Goal: Task Accomplishment & Management: Use online tool/utility

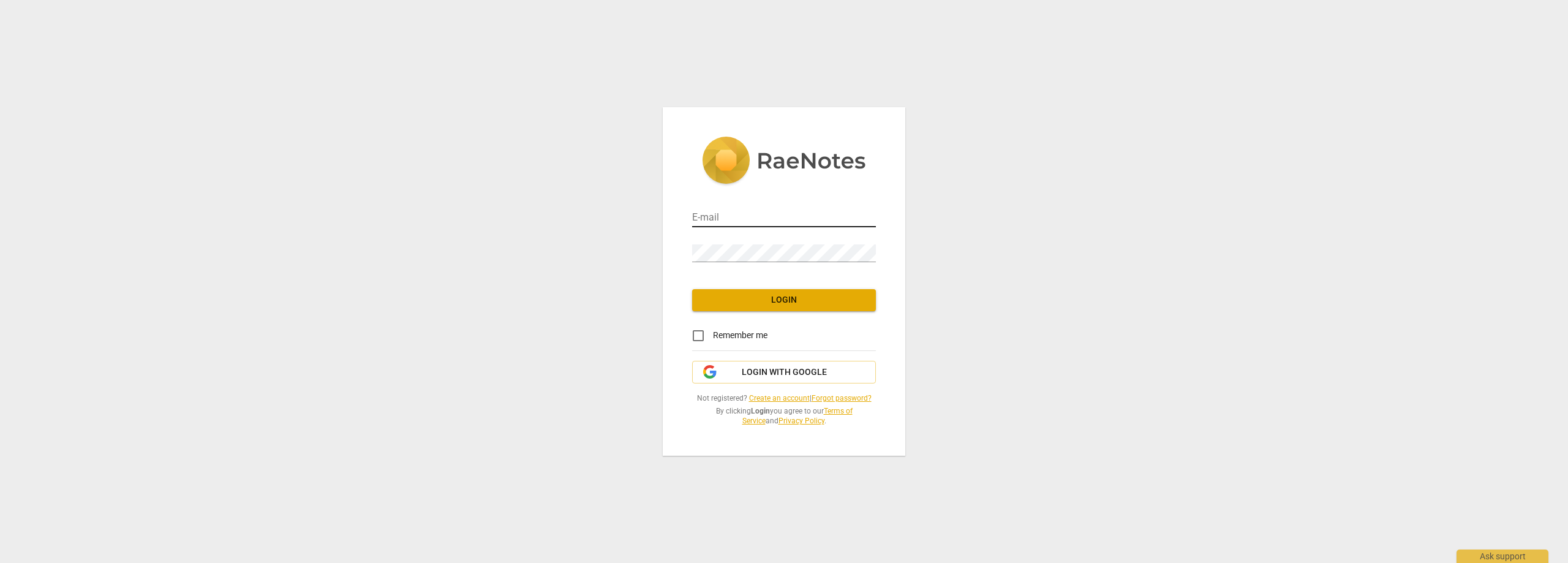
click at [719, 214] on input "email" at bounding box center [784, 218] width 184 height 18
type input "[EMAIL_ADDRESS][DOMAIN_NAME]"
click at [789, 302] on span "Login" at bounding box center [784, 300] width 164 height 13
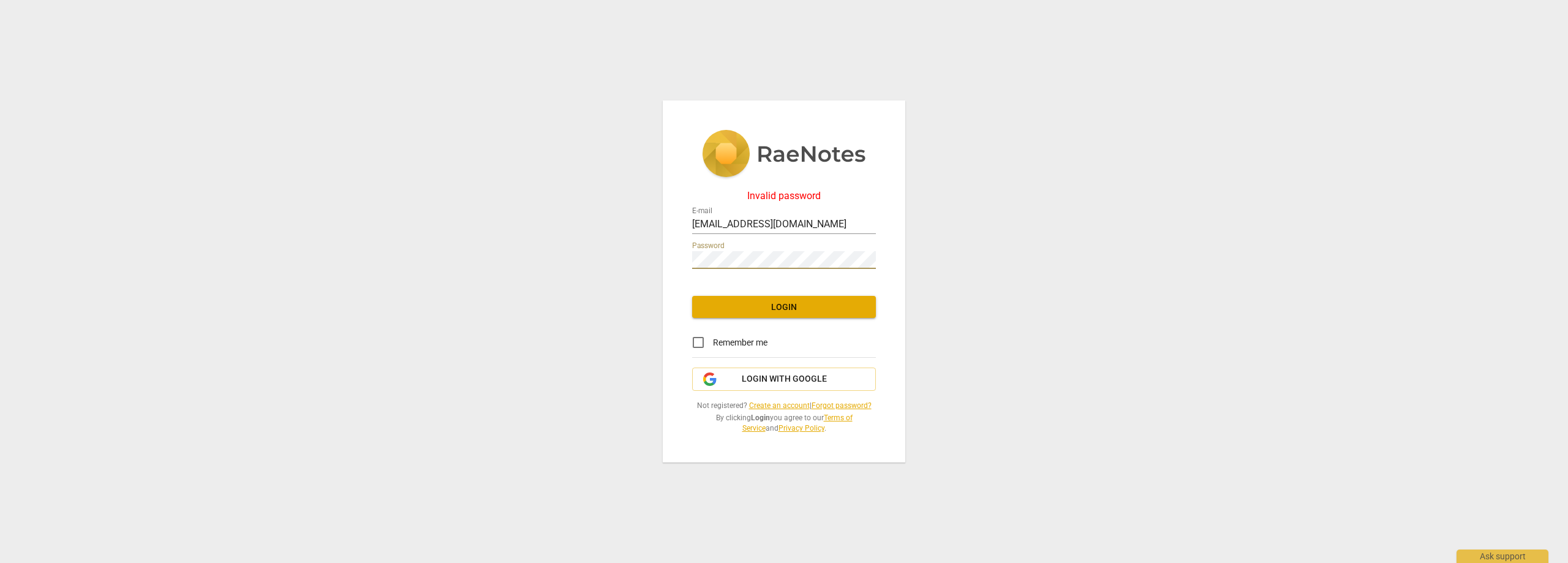
click at [668, 254] on div "Invalid password E-mail [EMAIL_ADDRESS][DOMAIN_NAME] Password Login Remember me…" at bounding box center [784, 282] width 242 height 363
click at [804, 301] on span "Login" at bounding box center [784, 307] width 164 height 13
click at [660, 260] on div "Invalid password E-mail [EMAIL_ADDRESS][DOMAIN_NAME] Password Login Remember me…" at bounding box center [784, 282] width 1568 height 563
click at [785, 311] on span "Login" at bounding box center [784, 307] width 164 height 13
click at [524, 261] on div "Invalid password E-mail [EMAIL_ADDRESS][DOMAIN_NAME] Password Login Remember me…" at bounding box center [784, 282] width 1568 height 563
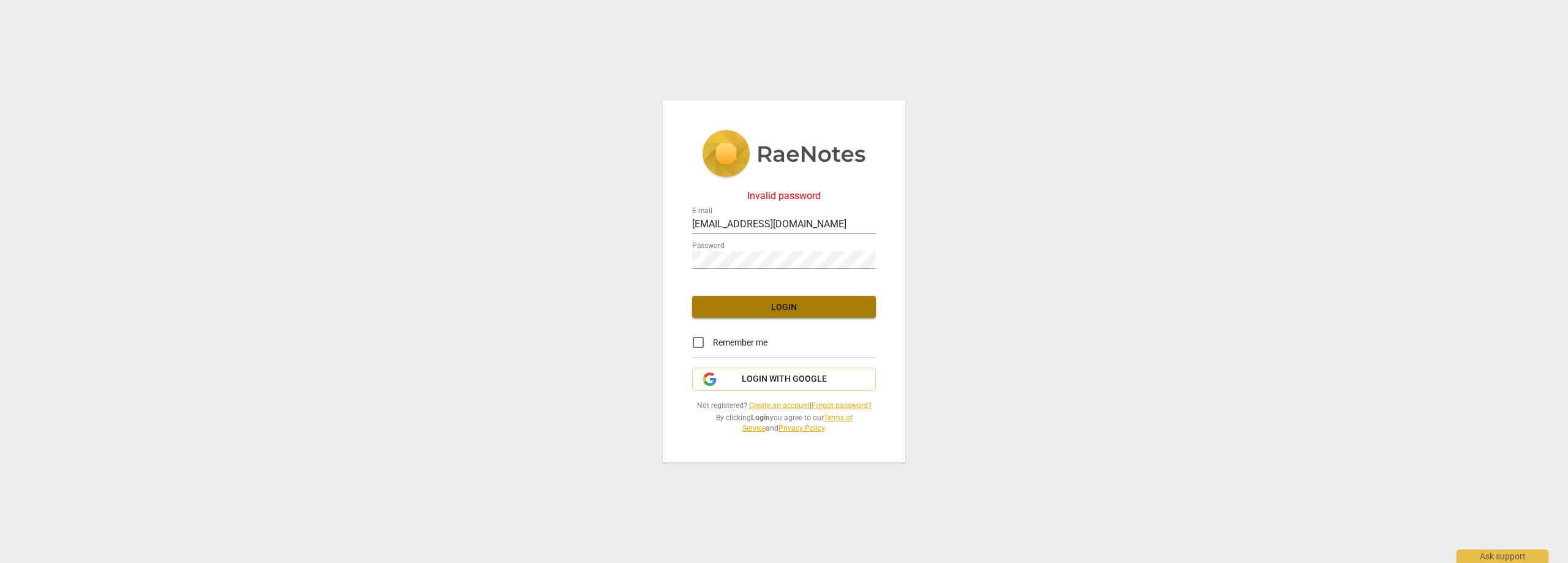
click at [813, 316] on button "Login" at bounding box center [784, 307] width 184 height 22
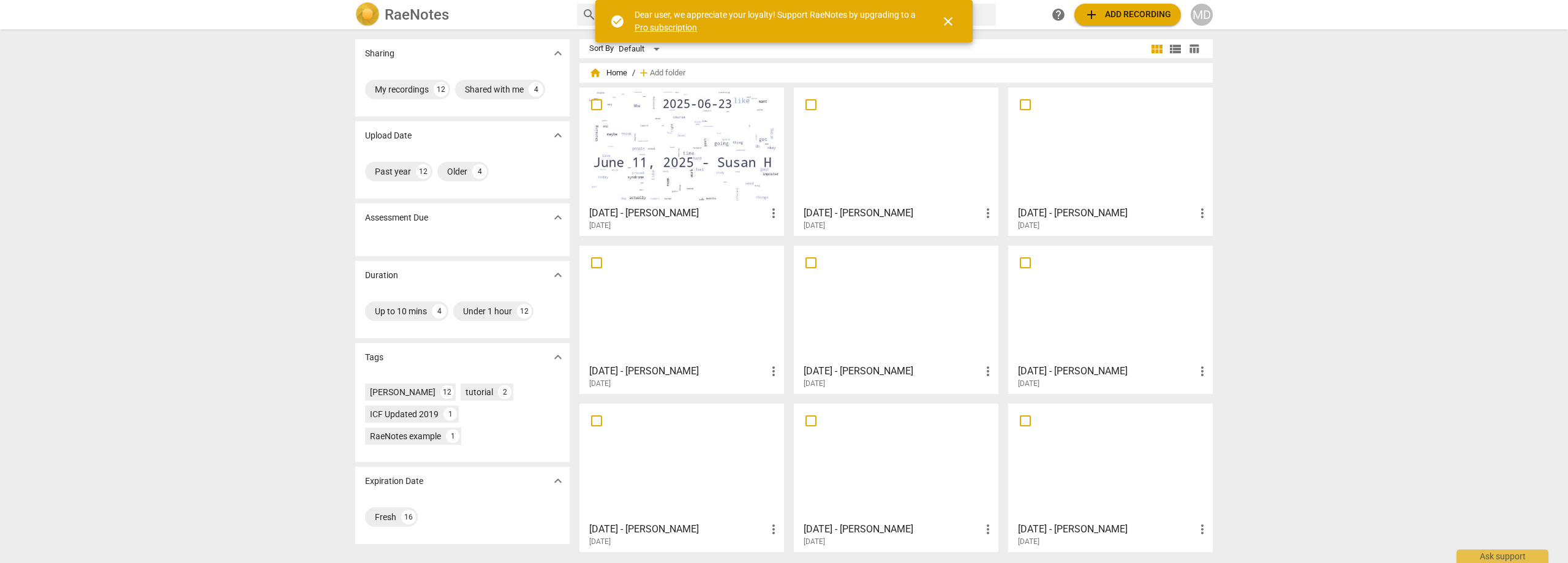
click at [1203, 18] on div "MD" at bounding box center [1201, 15] width 22 height 22
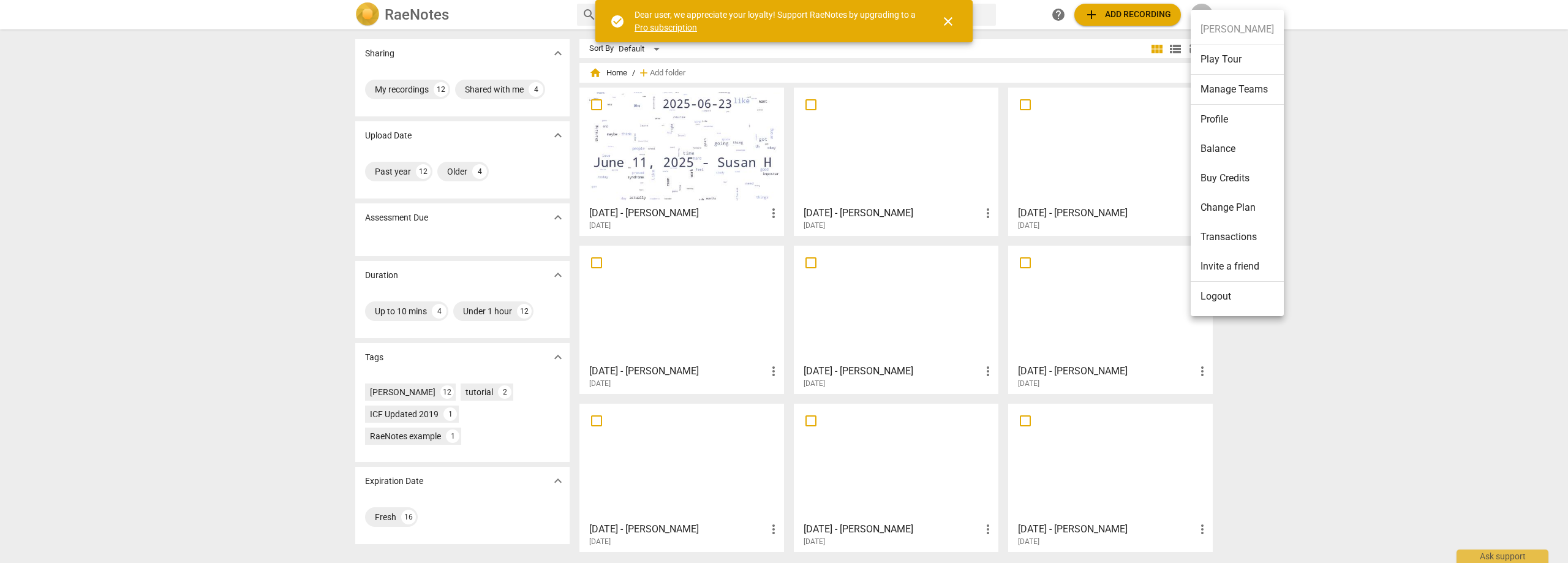
click at [1221, 147] on li "Balance" at bounding box center [1236, 149] width 93 height 30
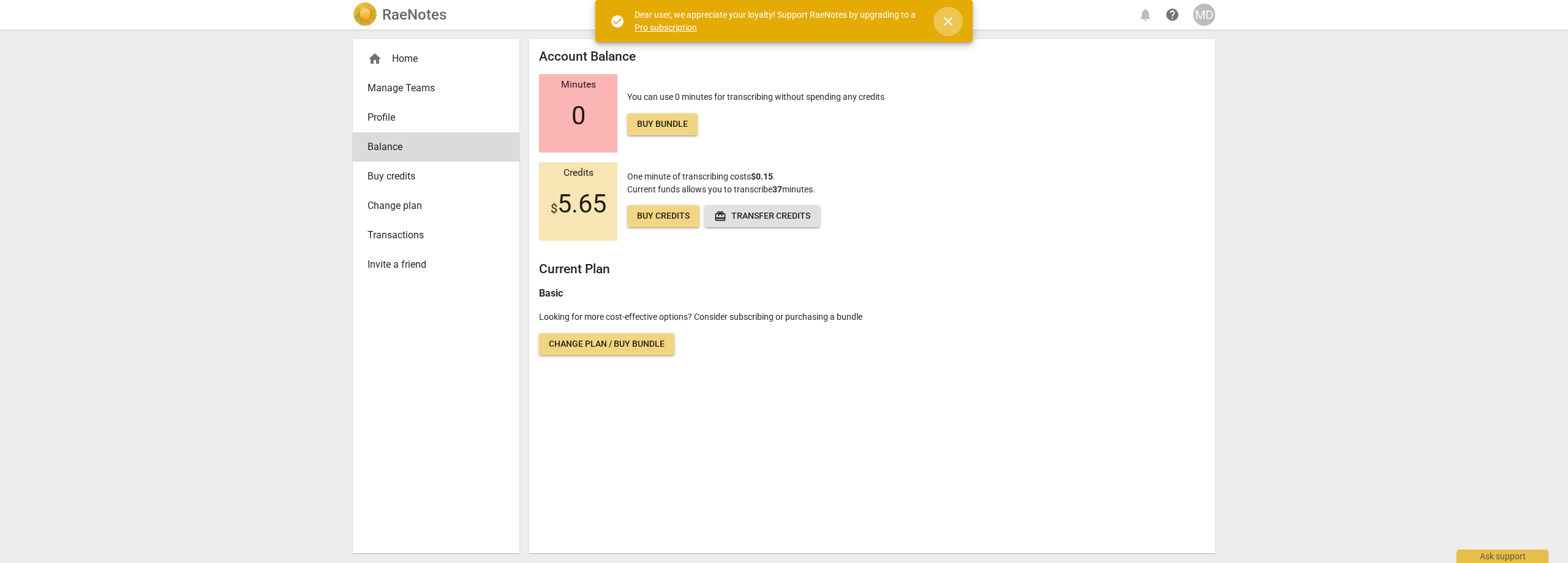
click at [945, 22] on span "close" at bounding box center [948, 21] width 15 height 15
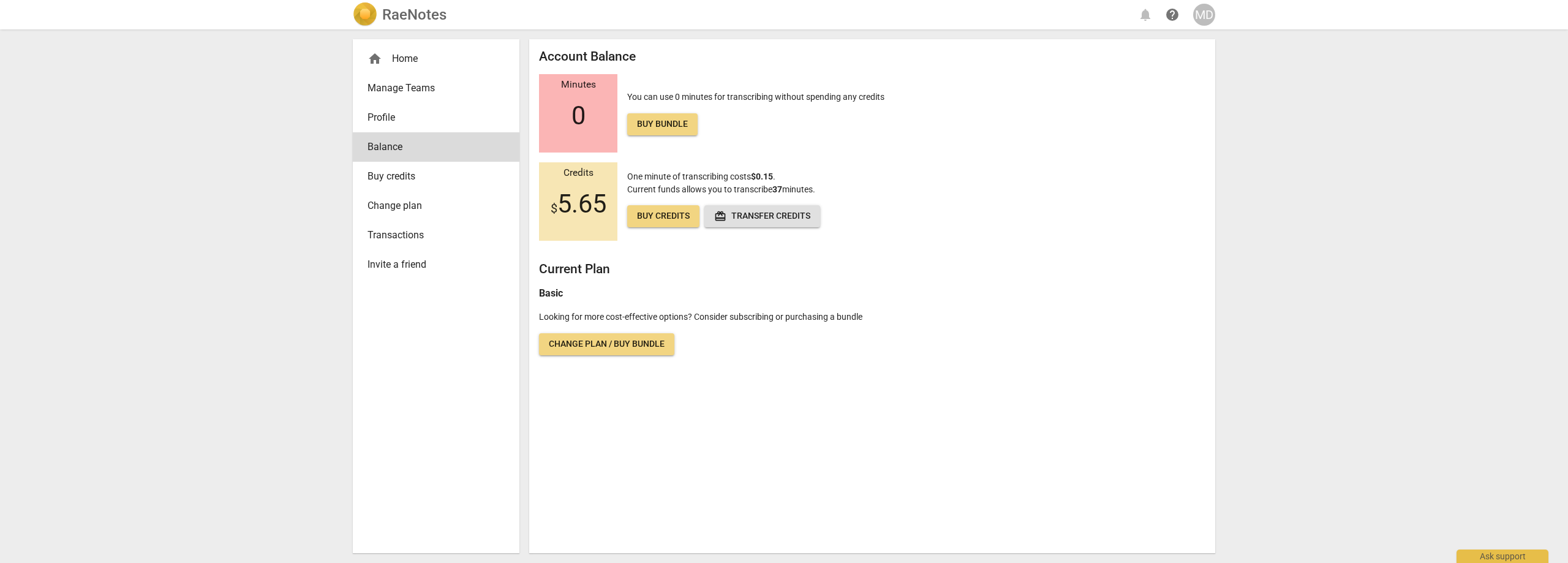
click at [400, 61] on div "home Home" at bounding box center [431, 59] width 127 height 15
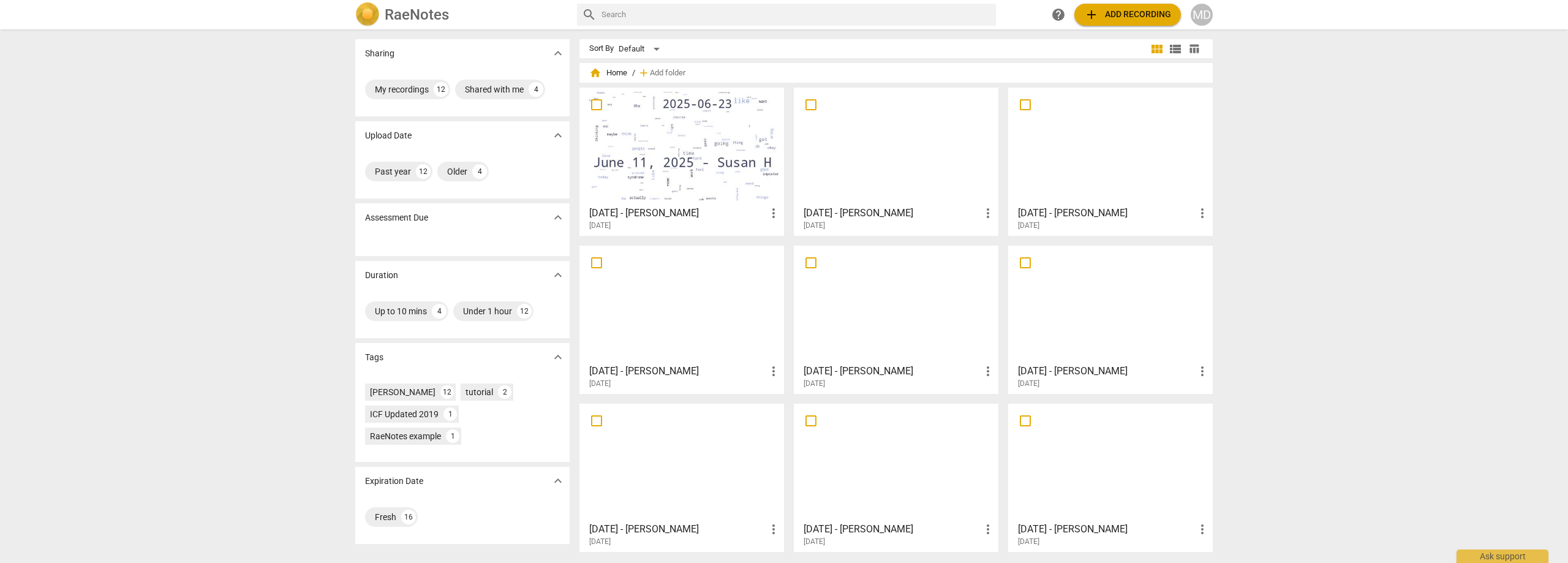
click at [1146, 14] on span "add Add recording" at bounding box center [1127, 14] width 87 height 15
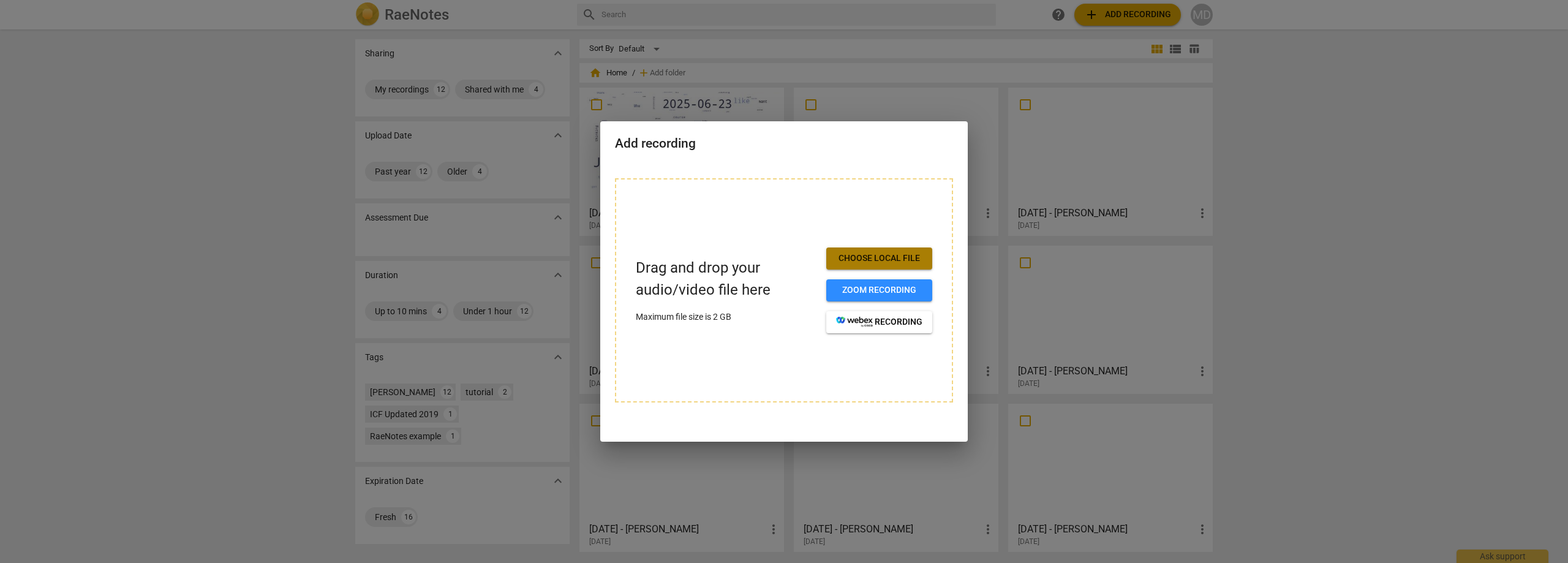
click at [859, 256] on span "Choose local file" at bounding box center [879, 259] width 86 height 13
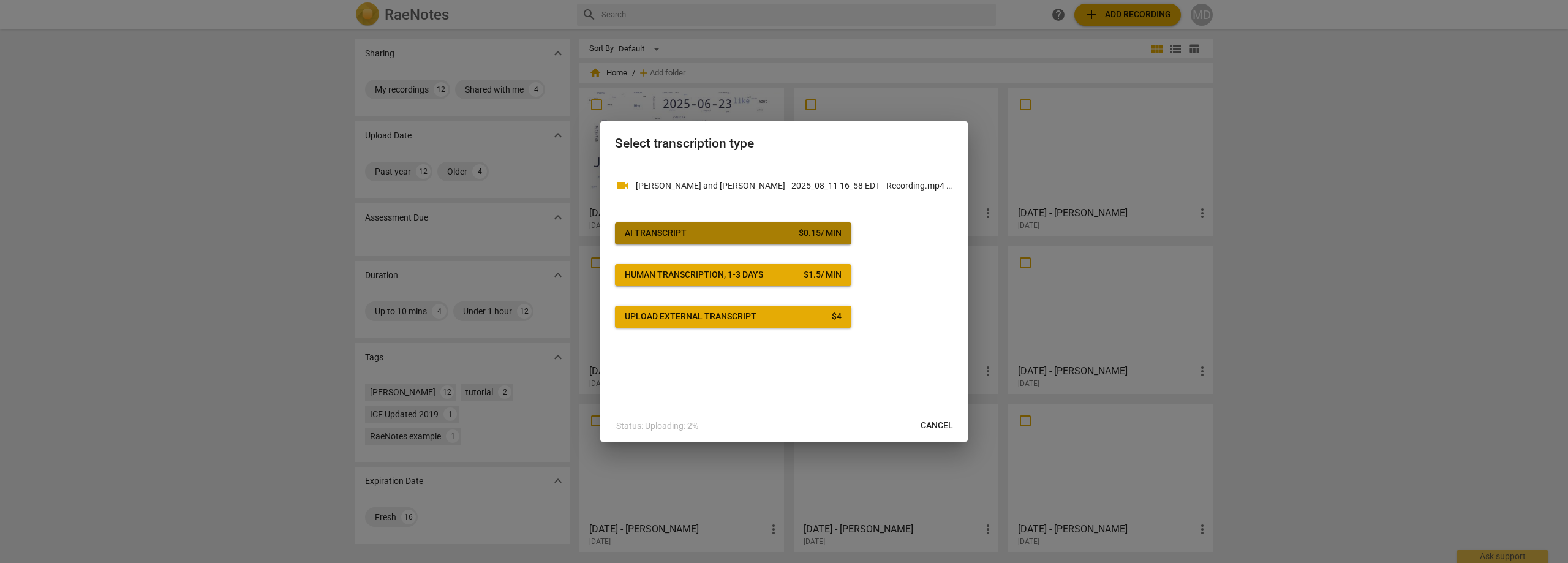
click at [754, 230] on span "AI Transcript $ 0.15 / min" at bounding box center [733, 233] width 217 height 13
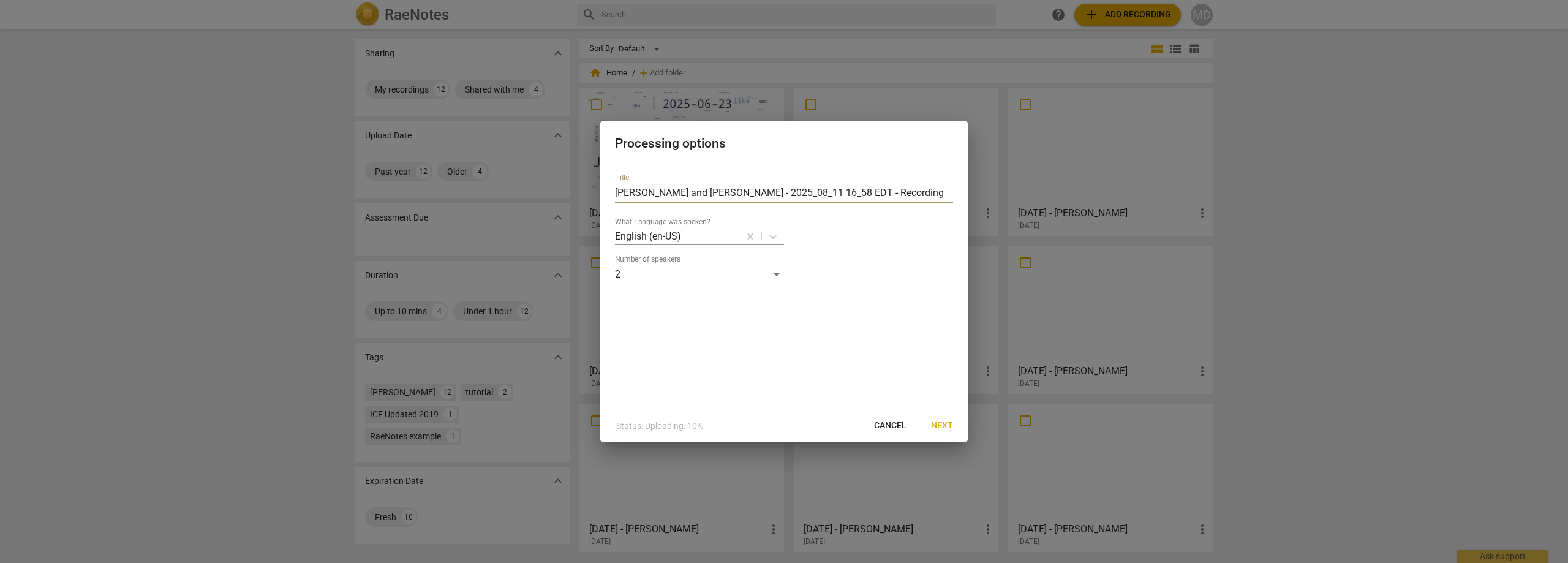
drag, startPoint x: 938, startPoint y: 191, endPoint x: 607, endPoint y: 192, distance: 331.0
click at [607, 192] on div "Title [PERSON_NAME] and [PERSON_NAME] - 2025_08_11 16_58 EDT - Recording What L…" at bounding box center [784, 286] width 368 height 246
type input "[DATE] - [PERSON_NAME]"
click at [939, 424] on span "Next" at bounding box center [942, 425] width 22 height 13
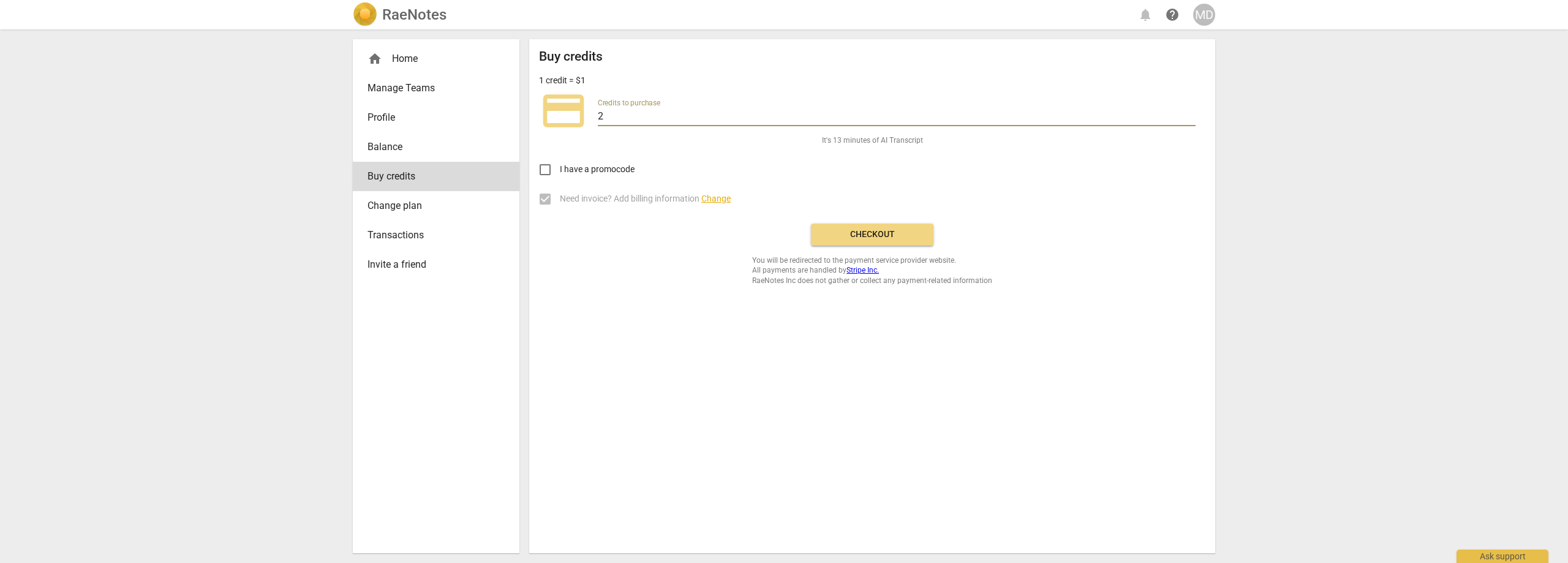
drag, startPoint x: 622, startPoint y: 114, endPoint x: 596, endPoint y: 117, distance: 26.2
click at [596, 117] on div "credit_card Credits to purchase 2" at bounding box center [872, 110] width 666 height 49
type input "1"
type input "5"
type input "8"
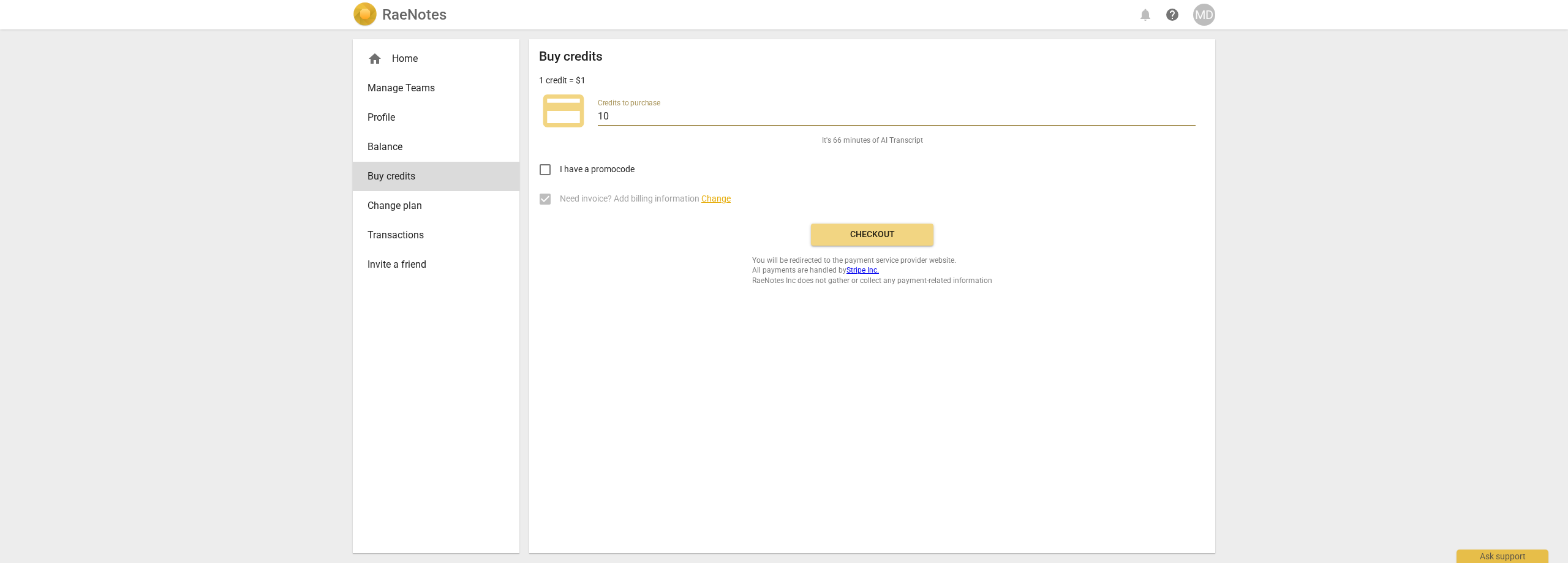
type input "10"
click at [898, 240] on span "Checkout" at bounding box center [872, 235] width 103 height 13
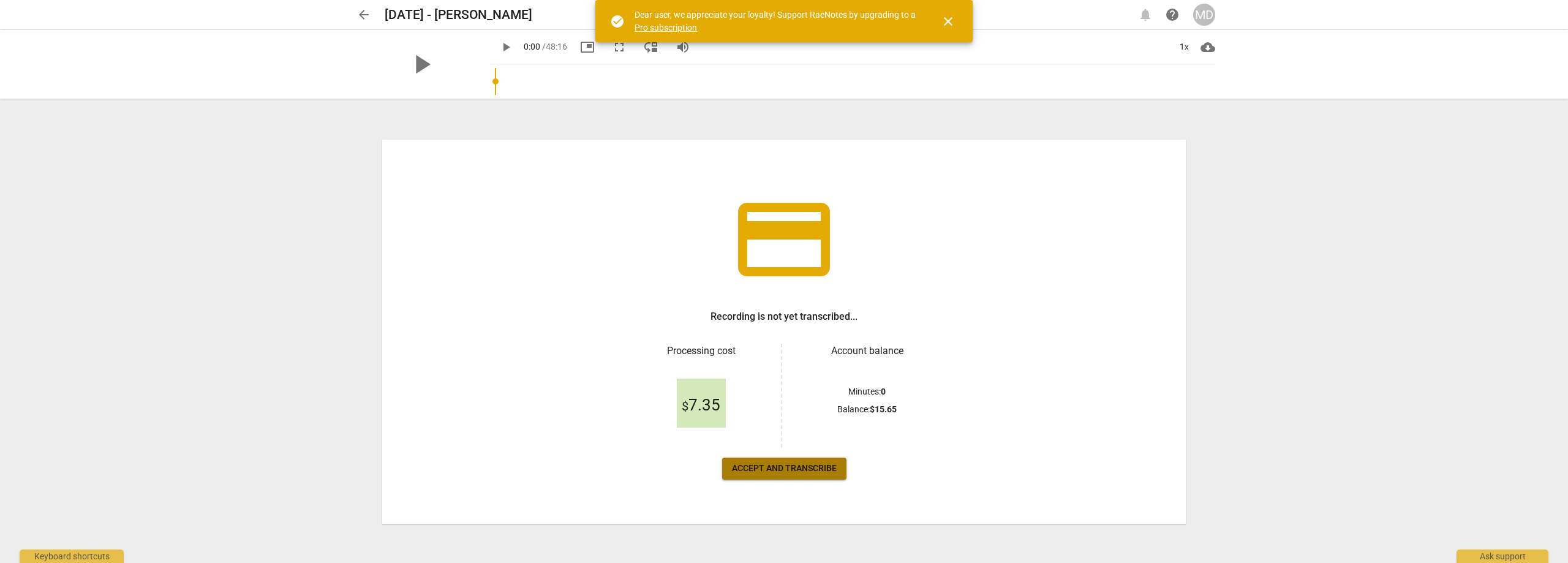
click at [781, 473] on span "Accept and transcribe" at bounding box center [784, 468] width 105 height 13
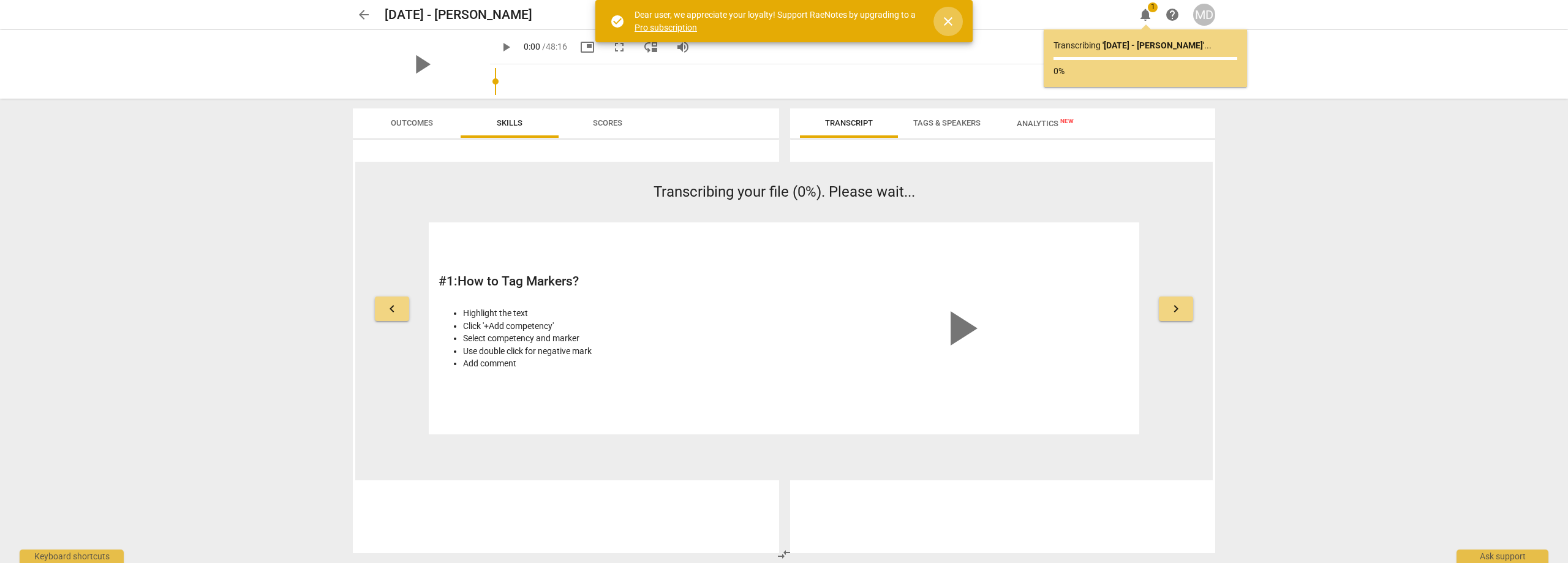
click at [947, 23] on span "close" at bounding box center [948, 21] width 15 height 15
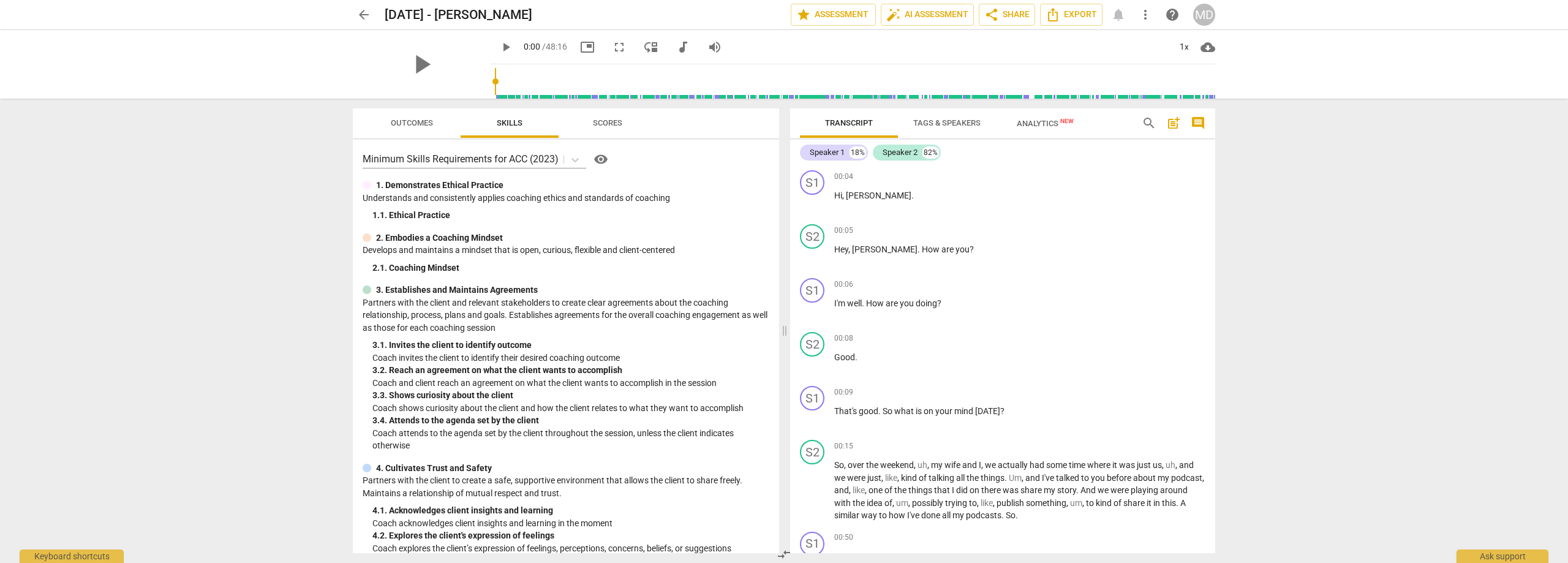
click at [972, 124] on span "Tags & Speakers" at bounding box center [946, 123] width 67 height 9
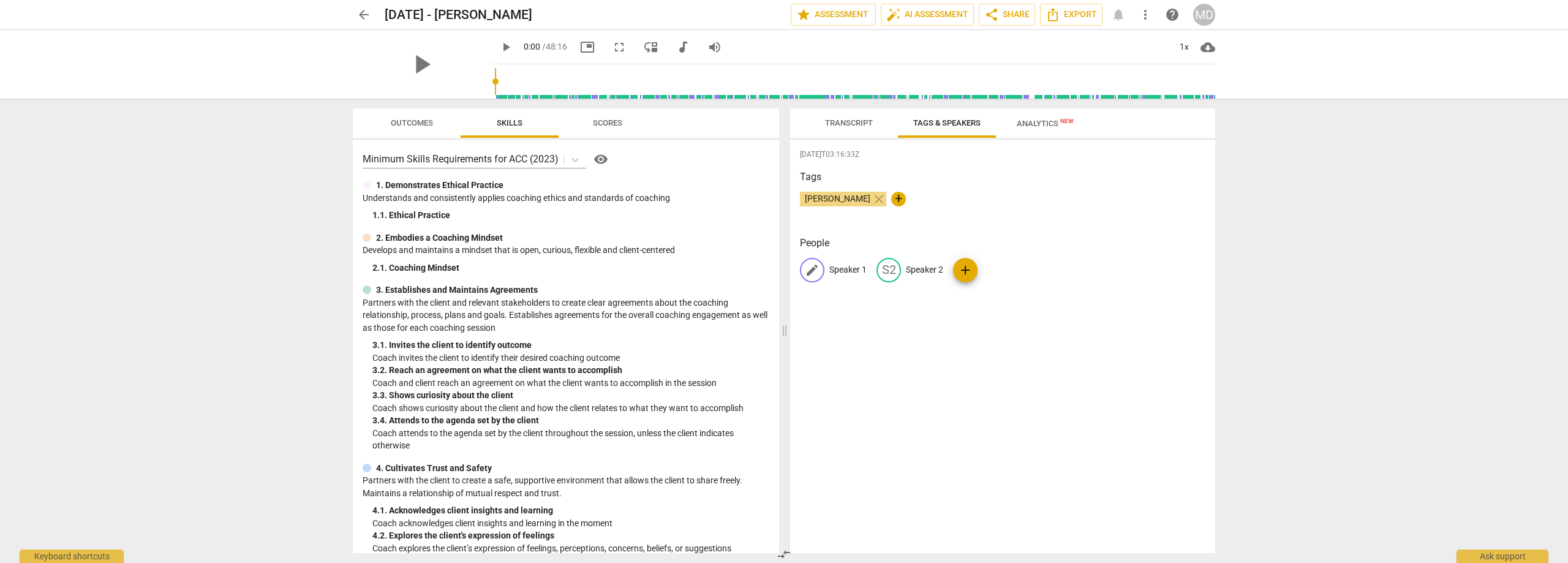
click at [849, 270] on p "Speaker 1" at bounding box center [848, 270] width 38 height 13
type input "Mindy"
click at [1005, 267] on p "Speaker 2" at bounding box center [1004, 270] width 38 height 13
type input "David W."
click at [843, 120] on span "Transcript" at bounding box center [849, 123] width 48 height 9
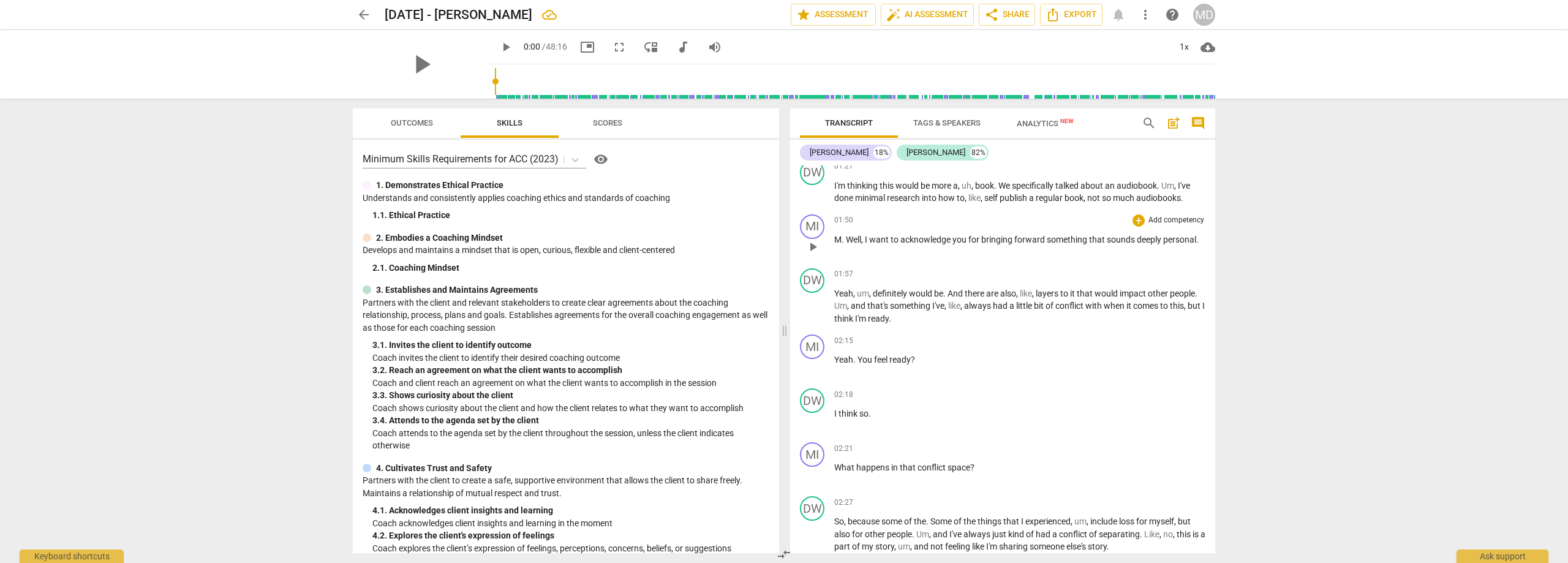
scroll to position [612, 0]
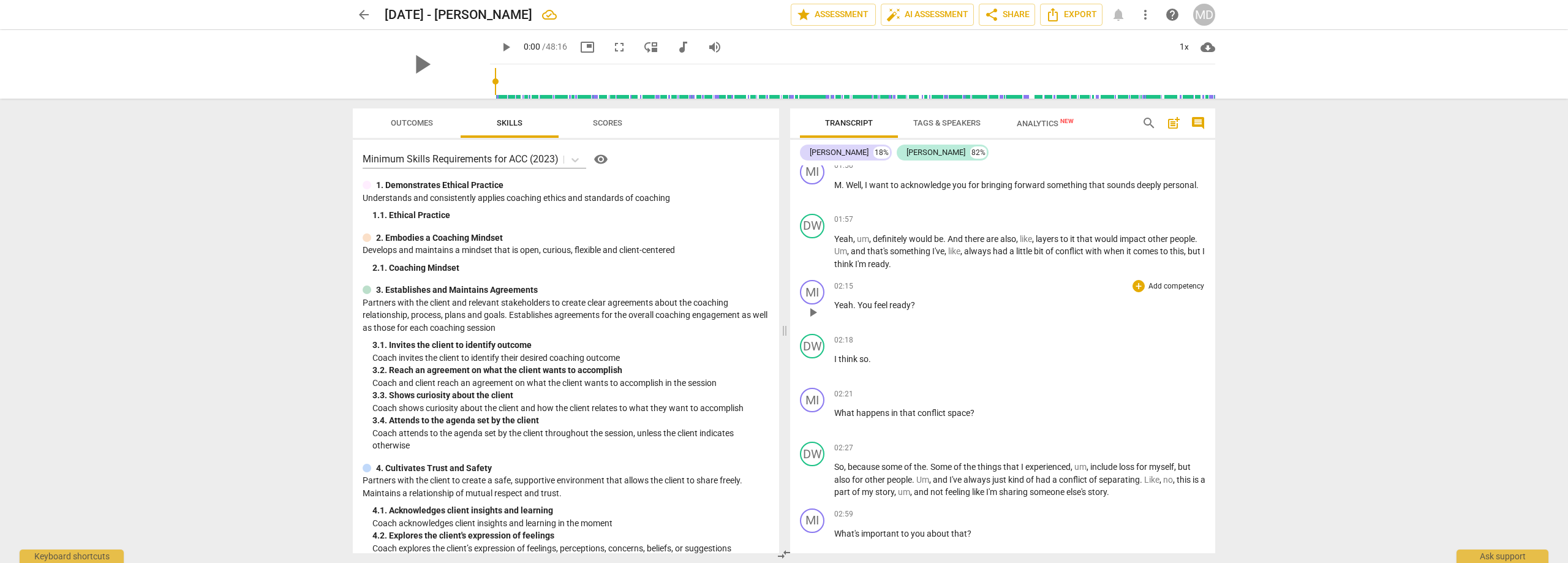
click at [809, 313] on span "play_arrow" at bounding box center [813, 312] width 15 height 15
click at [809, 313] on span "pause" at bounding box center [813, 312] width 15 height 15
type input "140"
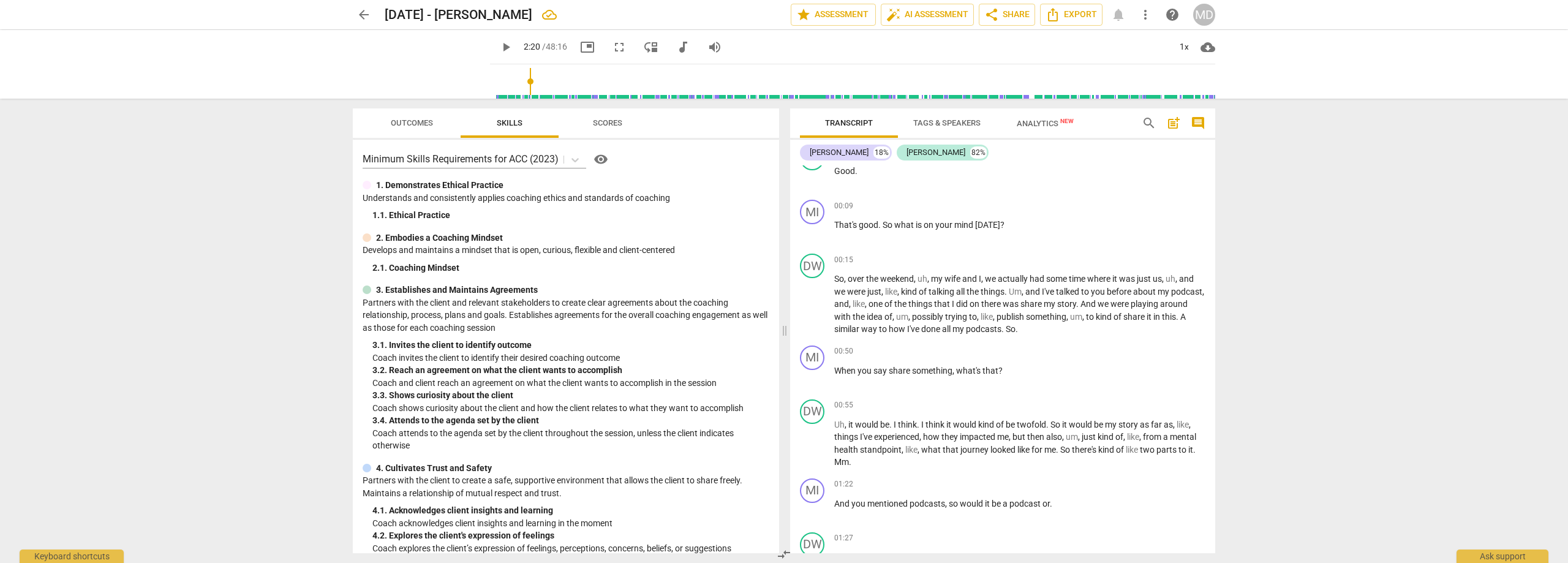
scroll to position [0, 0]
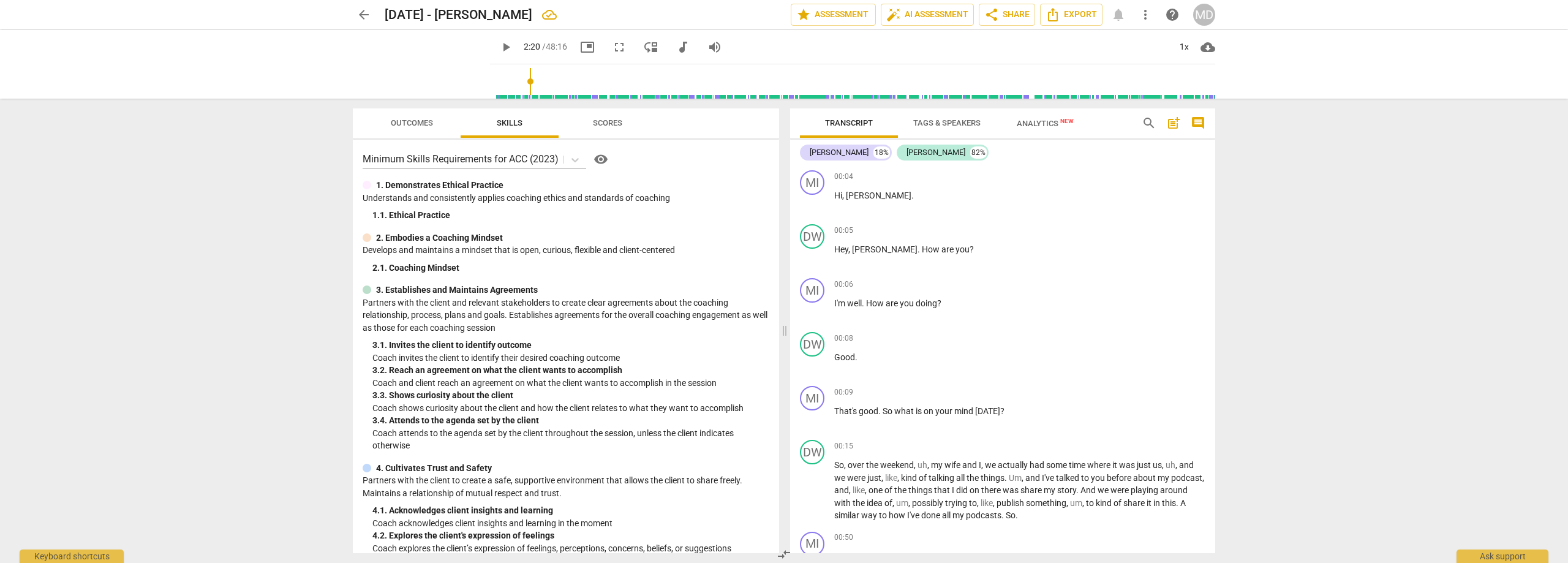
click at [1197, 13] on div "MD" at bounding box center [1204, 15] width 22 height 22
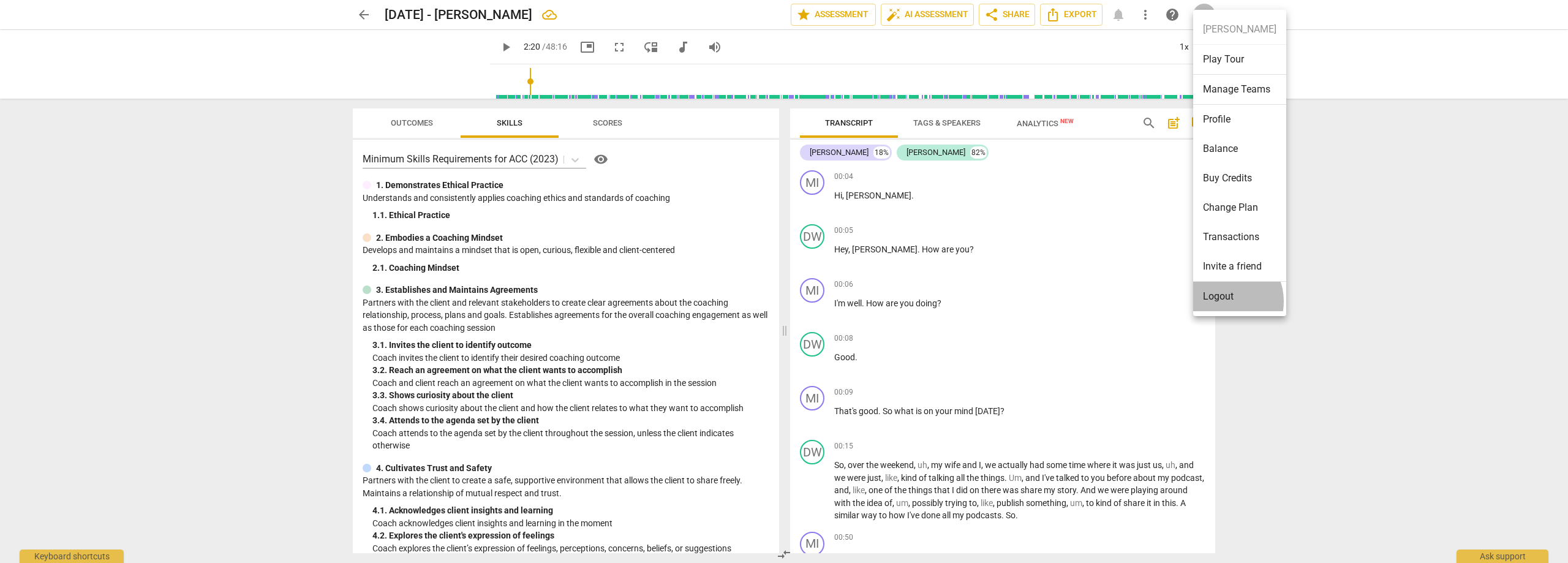
click at [1221, 301] on li "Logout" at bounding box center [1239, 296] width 93 height 30
